Goal: Information Seeking & Learning: Find specific fact

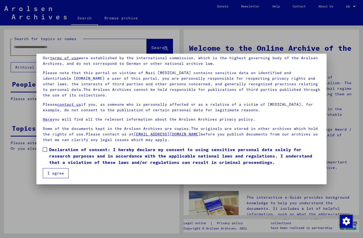
scroll to position [22, 0]
click at [46, 150] on span at bounding box center [45, 149] width 4 height 4
click at [59, 176] on button "I agree" at bounding box center [56, 173] width 26 height 10
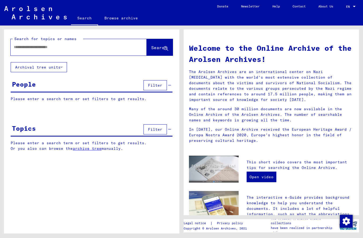
click at [61, 67] on icon at bounding box center [62, 67] width 2 height 4
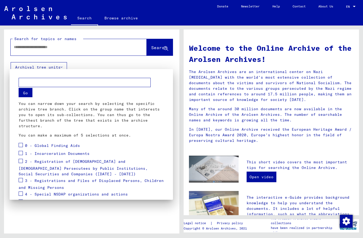
click at [22, 143] on span at bounding box center [21, 145] width 4 height 4
click at [22, 154] on span at bounding box center [21, 153] width 4 height 4
click at [22, 161] on span at bounding box center [21, 161] width 4 height 4
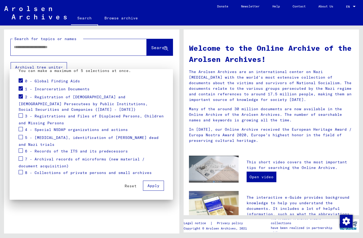
scroll to position [64, 0]
click at [22, 170] on span at bounding box center [21, 172] width 4 height 4
click at [21, 156] on label at bounding box center [21, 157] width 4 height 5
click at [154, 185] on span "Apply" at bounding box center [153, 185] width 12 height 5
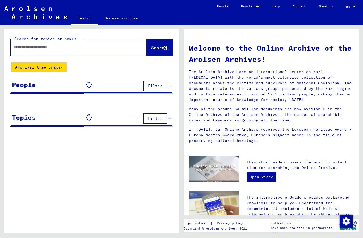
click at [104, 47] on input "text" at bounding box center [72, 47] width 117 height 6
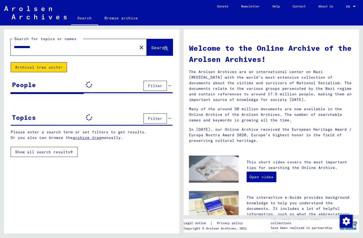
type input "**********"
click at [156, 48] on span "Search" at bounding box center [159, 47] width 16 height 5
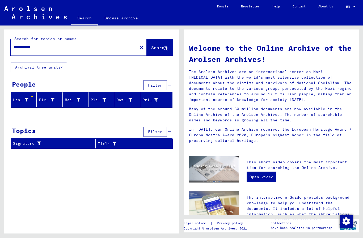
click at [25, 99] on icon at bounding box center [27, 100] width 4 height 4
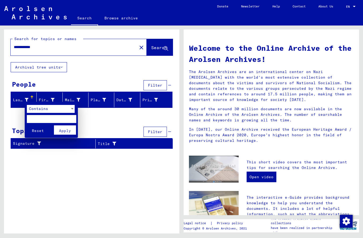
click at [110, 65] on div at bounding box center [181, 119] width 363 height 238
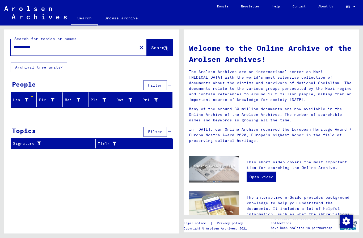
click at [169, 47] on button "Search" at bounding box center [160, 47] width 26 height 16
click at [120, 48] on input "**********" at bounding box center [72, 47] width 117 height 6
click at [165, 49] on icon at bounding box center [166, 48] width 5 height 5
click at [167, 48] on icon at bounding box center [166, 48] width 5 height 5
click at [163, 50] on span "Search" at bounding box center [159, 47] width 16 height 5
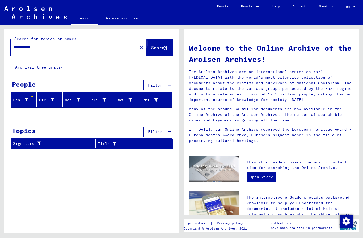
click at [167, 50] on icon at bounding box center [166, 48] width 5 height 5
click at [96, 47] on input "**********" at bounding box center [72, 47] width 117 height 6
click at [52, 63] on button "Archival tree units" at bounding box center [39, 67] width 56 height 10
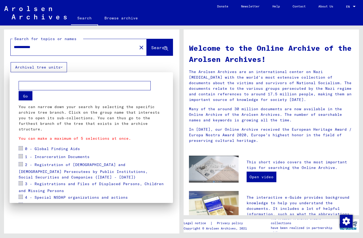
click at [159, 47] on div at bounding box center [181, 119] width 363 height 238
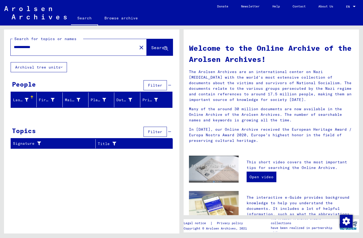
click at [164, 52] on button "Search" at bounding box center [160, 47] width 26 height 16
click at [164, 48] on icon at bounding box center [166, 48] width 5 height 5
